Goal: Information Seeking & Learning: Learn about a topic

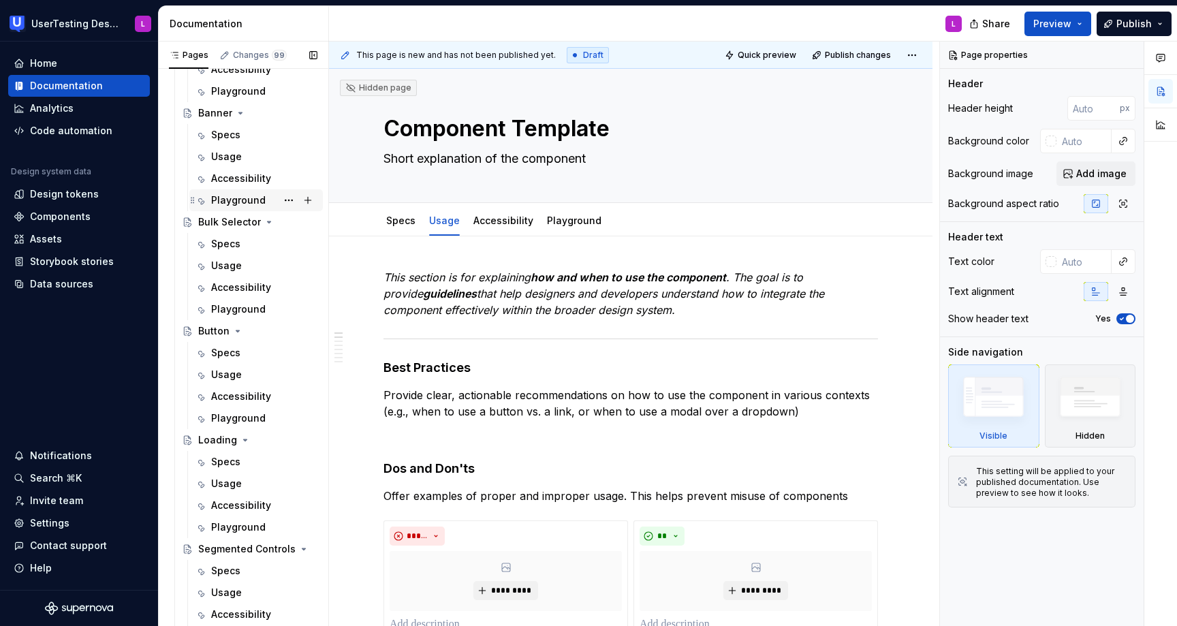
scroll to position [343, 0]
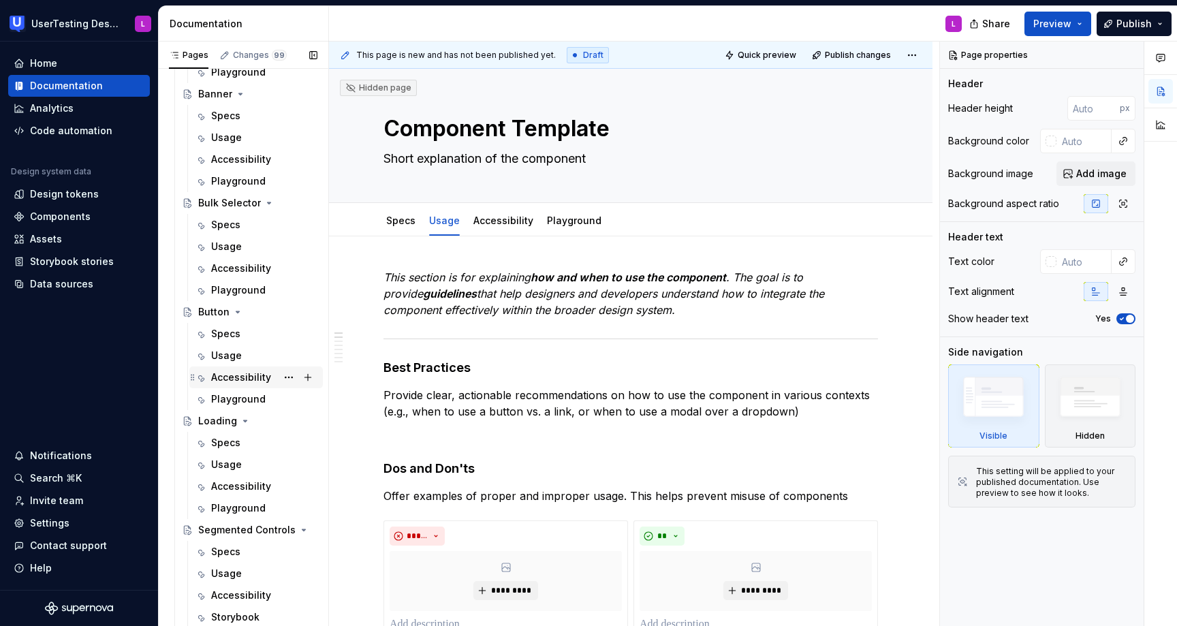
click at [230, 380] on div "Accessibility" at bounding box center [241, 378] width 60 height 14
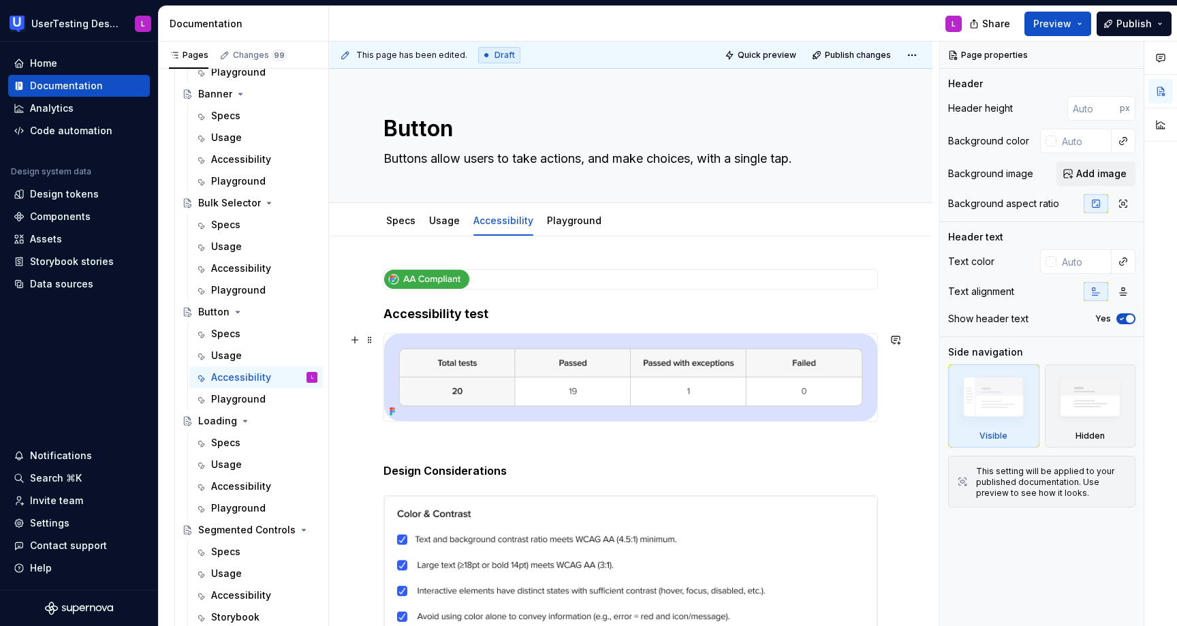
click at [628, 358] on img at bounding box center [630, 377] width 493 height 87
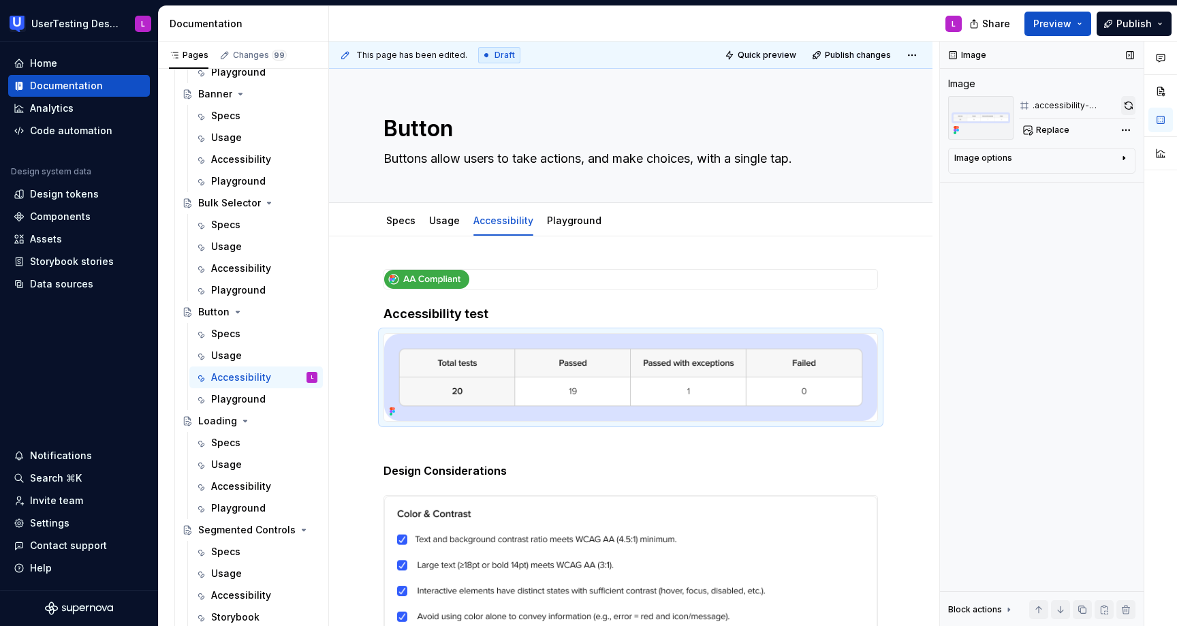
click at [1130, 106] on button "button" at bounding box center [1128, 105] width 14 height 19
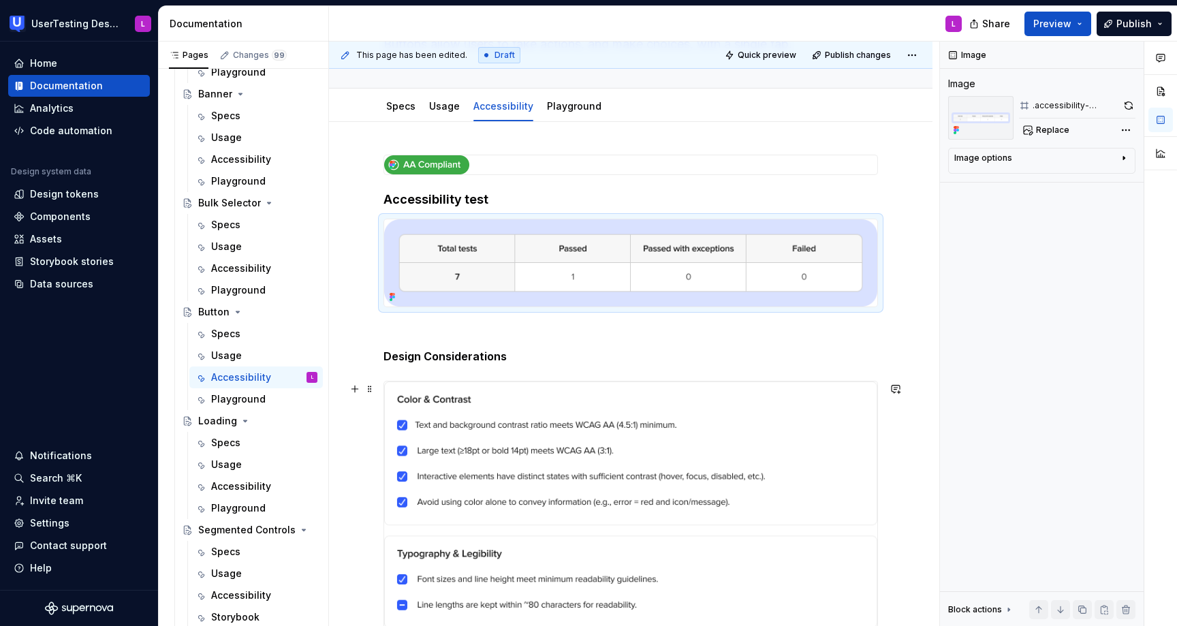
scroll to position [116, 0]
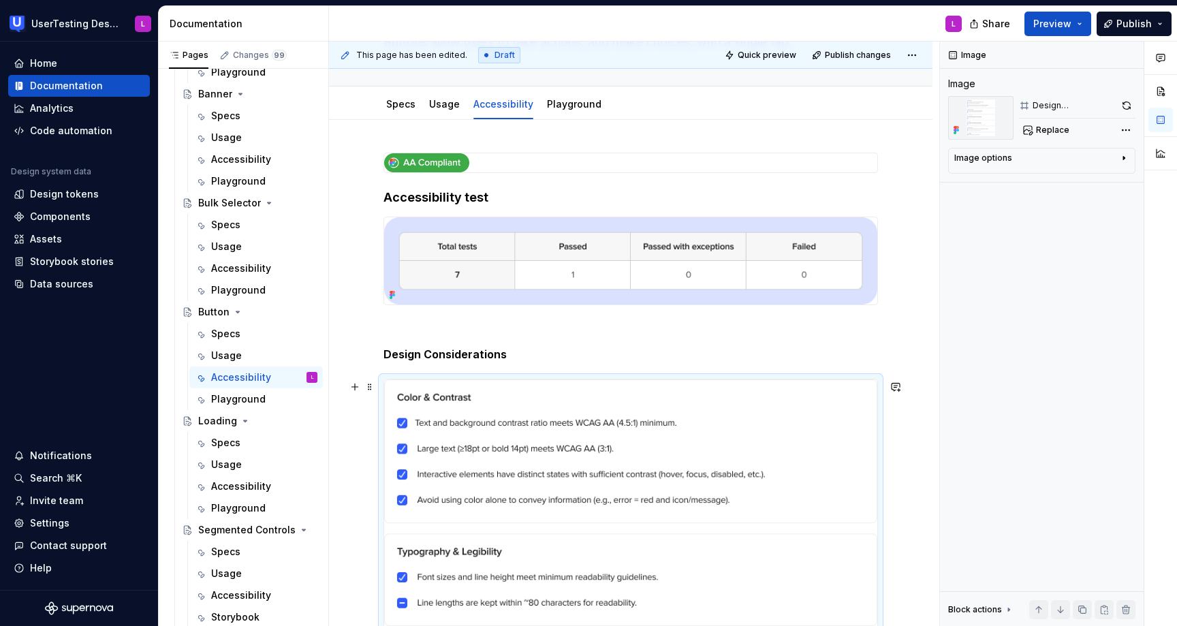
click at [1127, 105] on button "button" at bounding box center [1127, 105] width 18 height 19
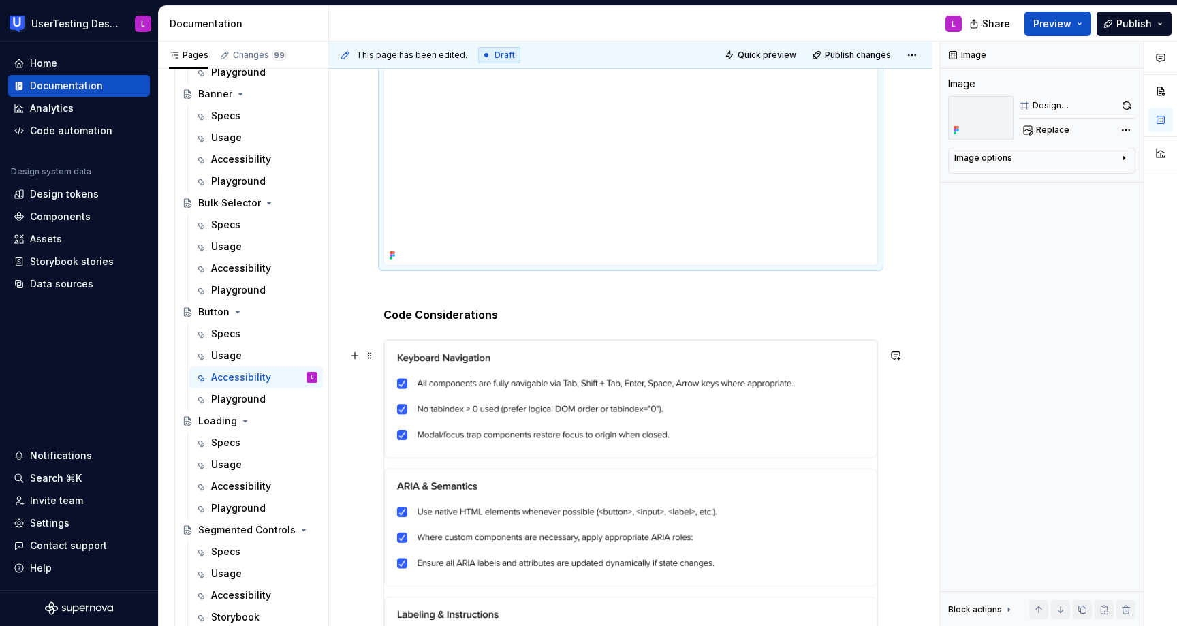
scroll to position [892, 0]
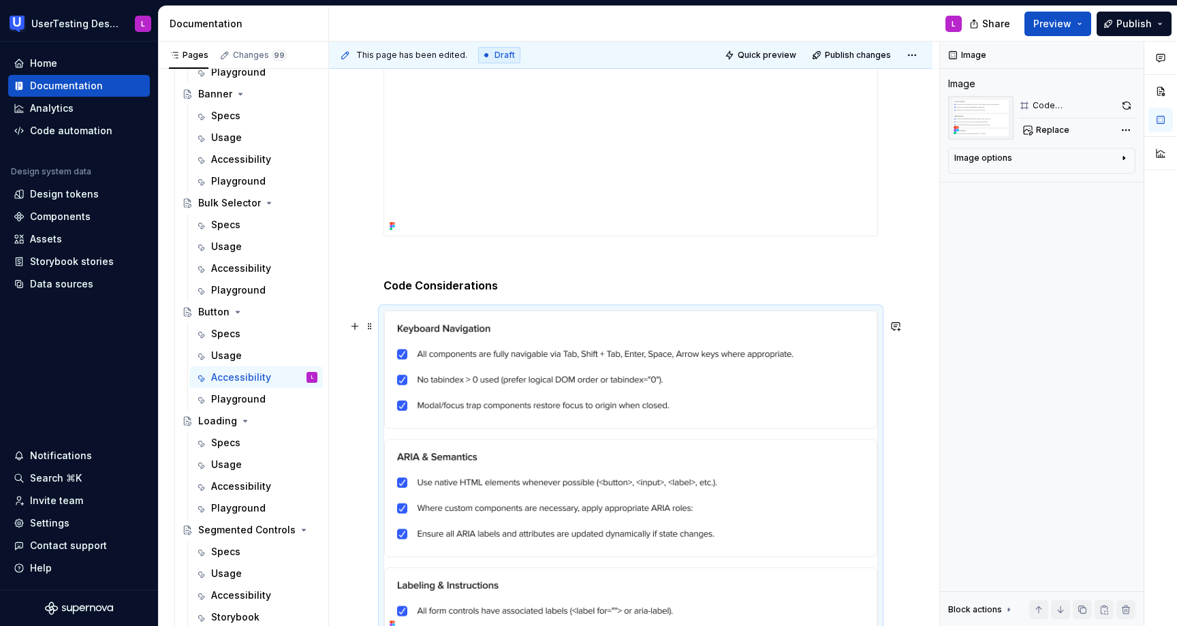
click at [584, 452] on img at bounding box center [630, 473] width 493 height 324
click at [1125, 99] on button "button" at bounding box center [1126, 105] width 18 height 19
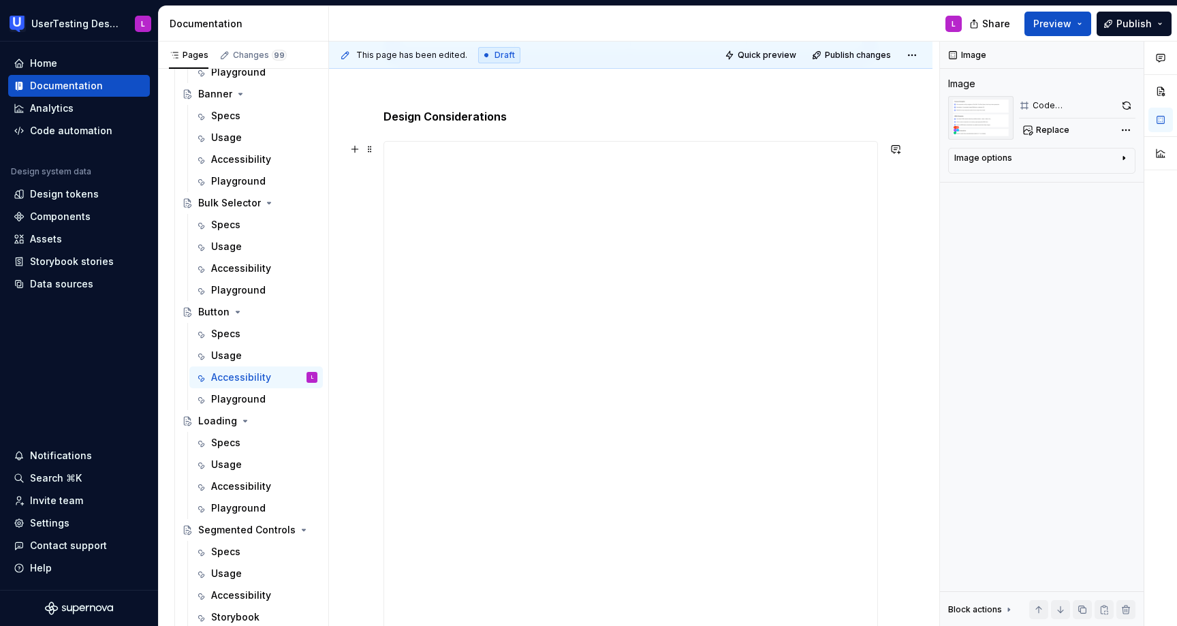
scroll to position [317, 0]
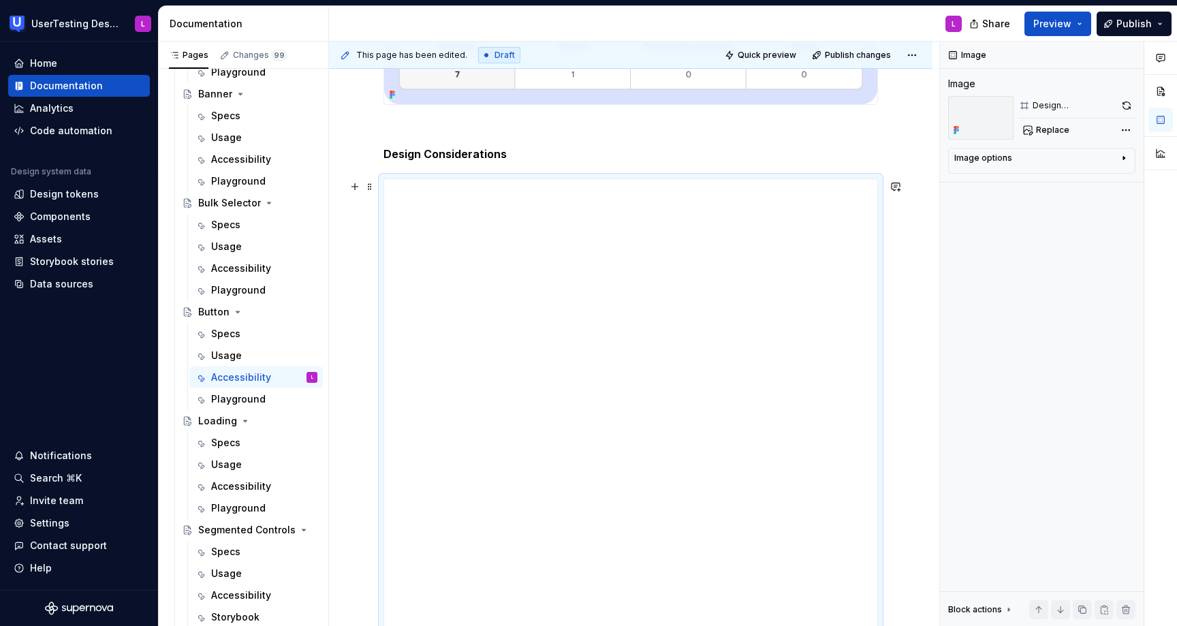
click at [667, 349] on img at bounding box center [630, 495] width 493 height 632
click at [1127, 103] on button "button" at bounding box center [1127, 105] width 18 height 19
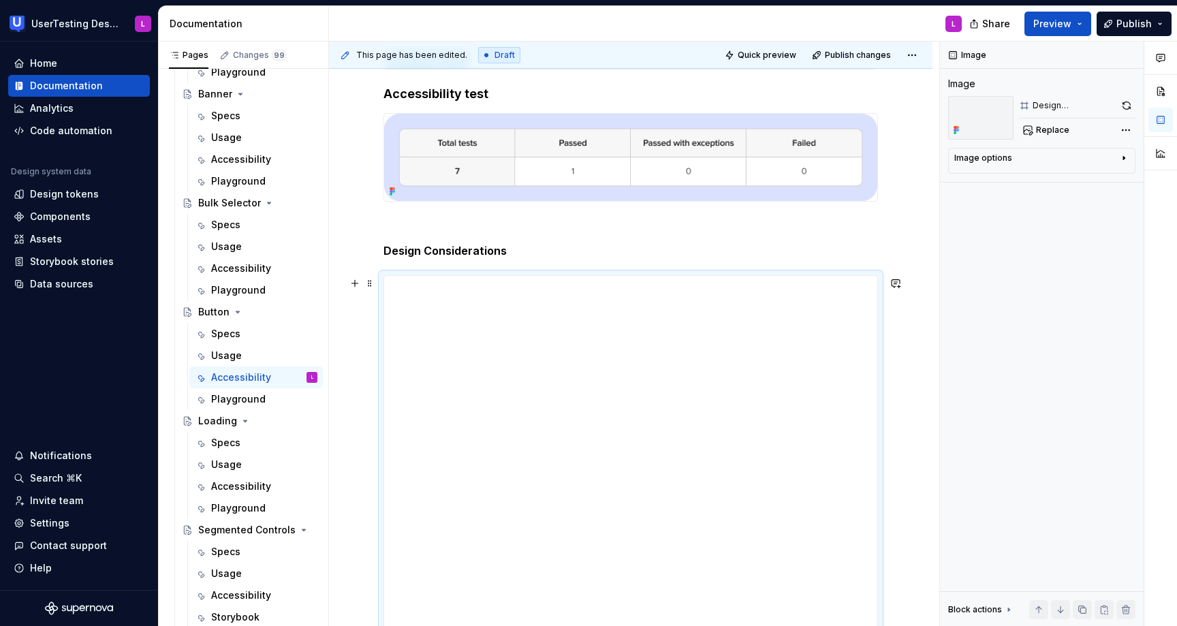
scroll to position [216, 0]
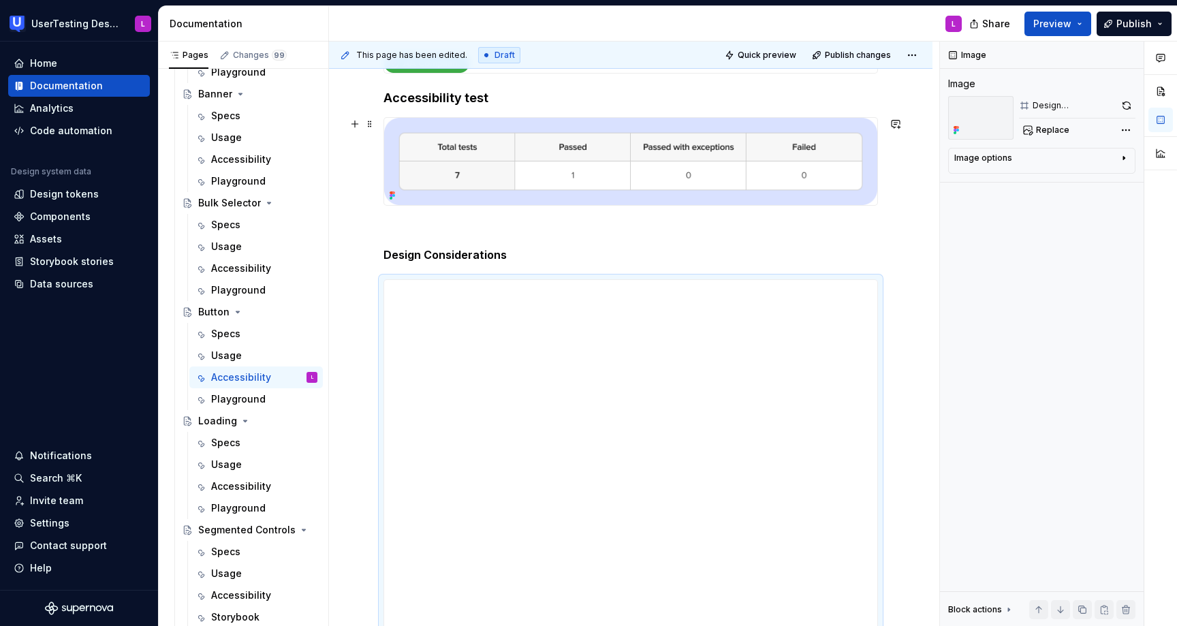
click at [612, 157] on img at bounding box center [630, 161] width 493 height 87
click at [1124, 103] on button "button" at bounding box center [1128, 105] width 14 height 19
click at [682, 410] on img at bounding box center [630, 596] width 493 height 632
click at [1127, 108] on button "button" at bounding box center [1127, 105] width 18 height 19
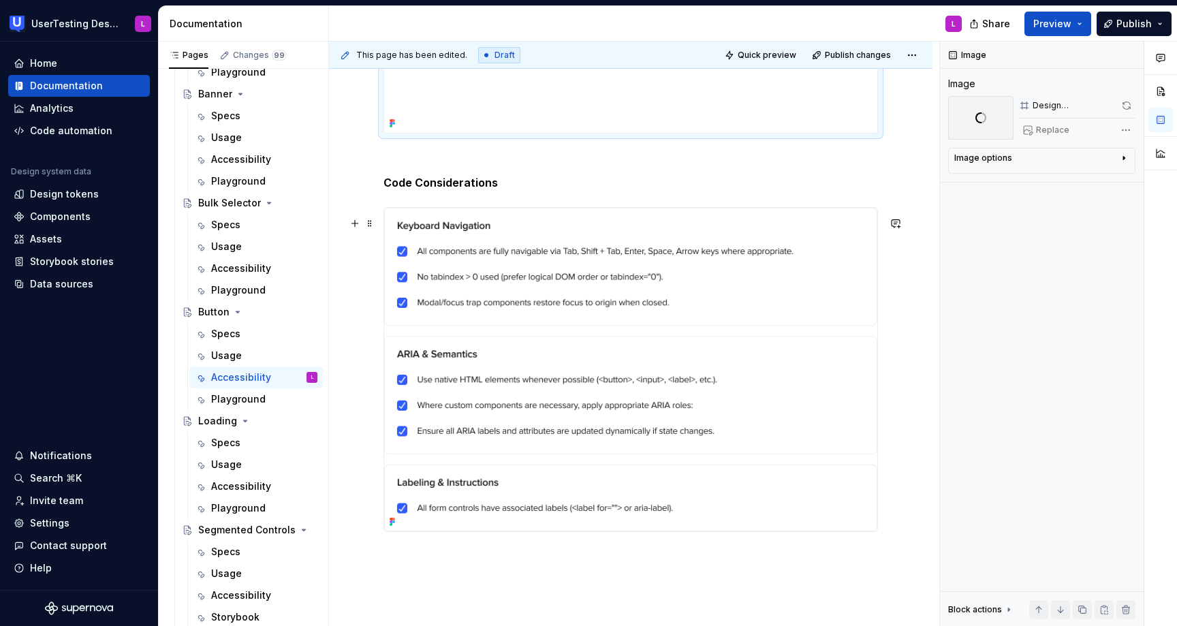
scroll to position [1033, 0]
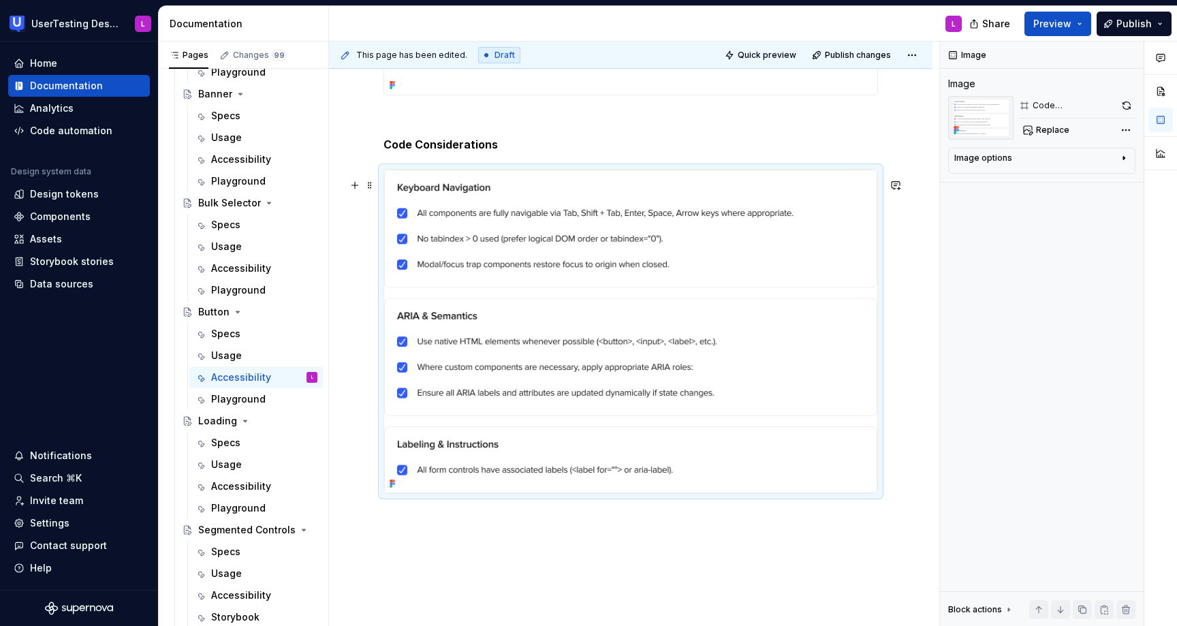
click at [632, 319] on img at bounding box center [630, 332] width 493 height 324
click at [1121, 106] on button "button" at bounding box center [1126, 105] width 18 height 19
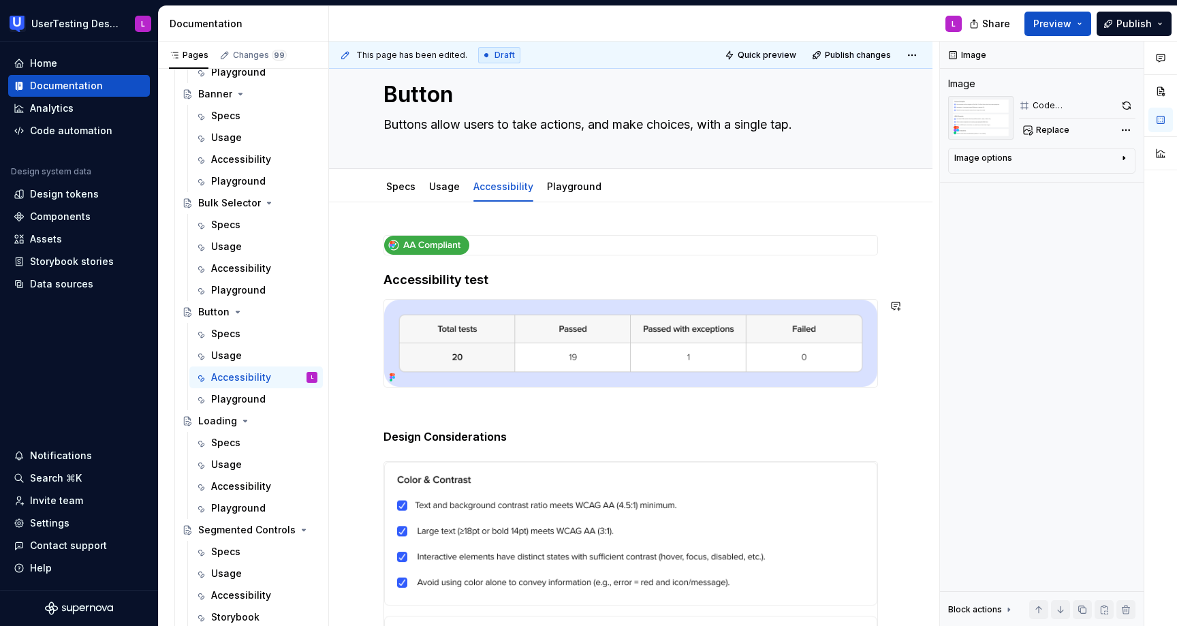
scroll to position [0, 0]
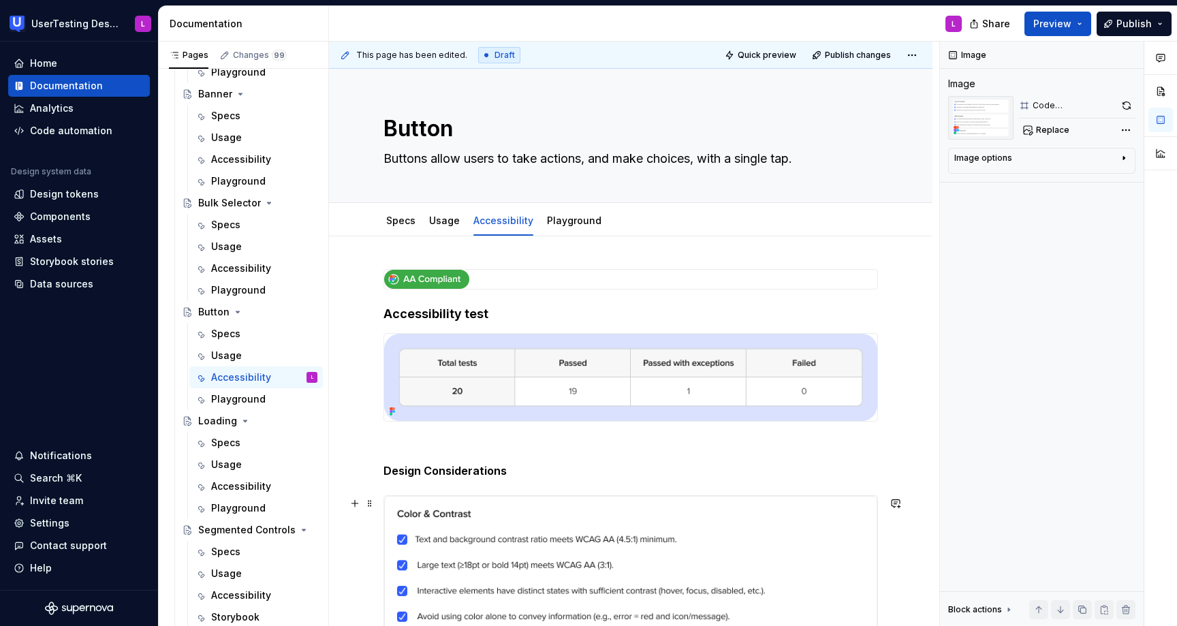
type textarea "*"
